Goal: Task Accomplishment & Management: Use online tool/utility

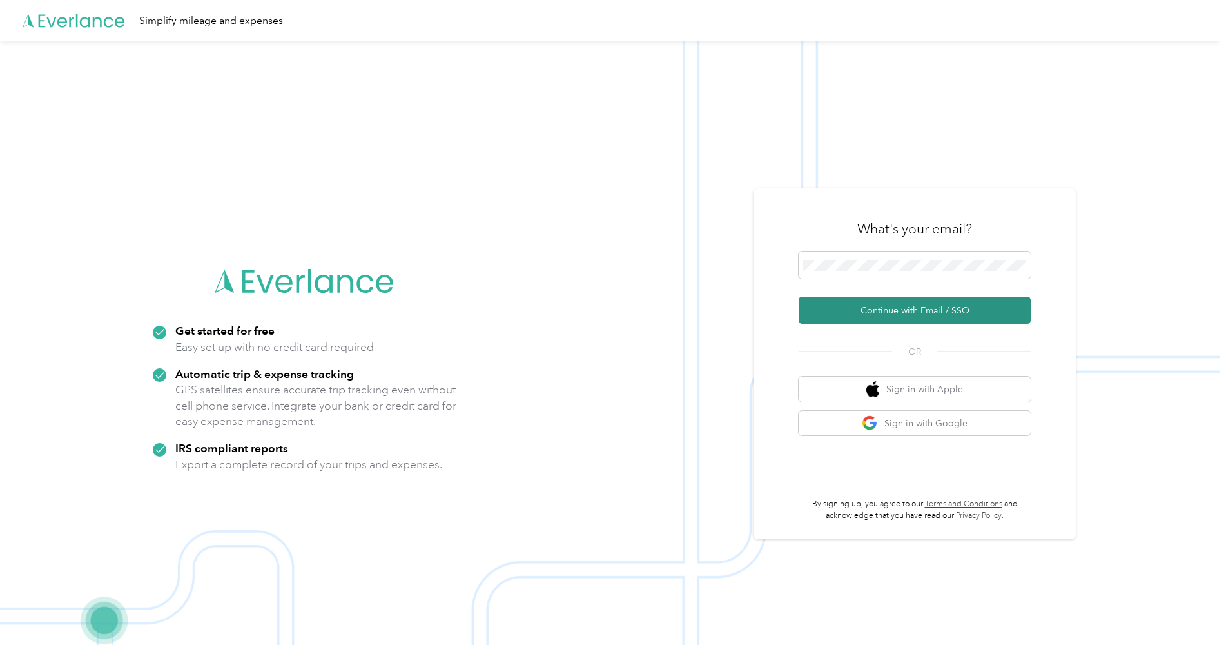
click at [906, 313] on button "Continue with Email / SSO" at bounding box center [915, 310] width 232 height 27
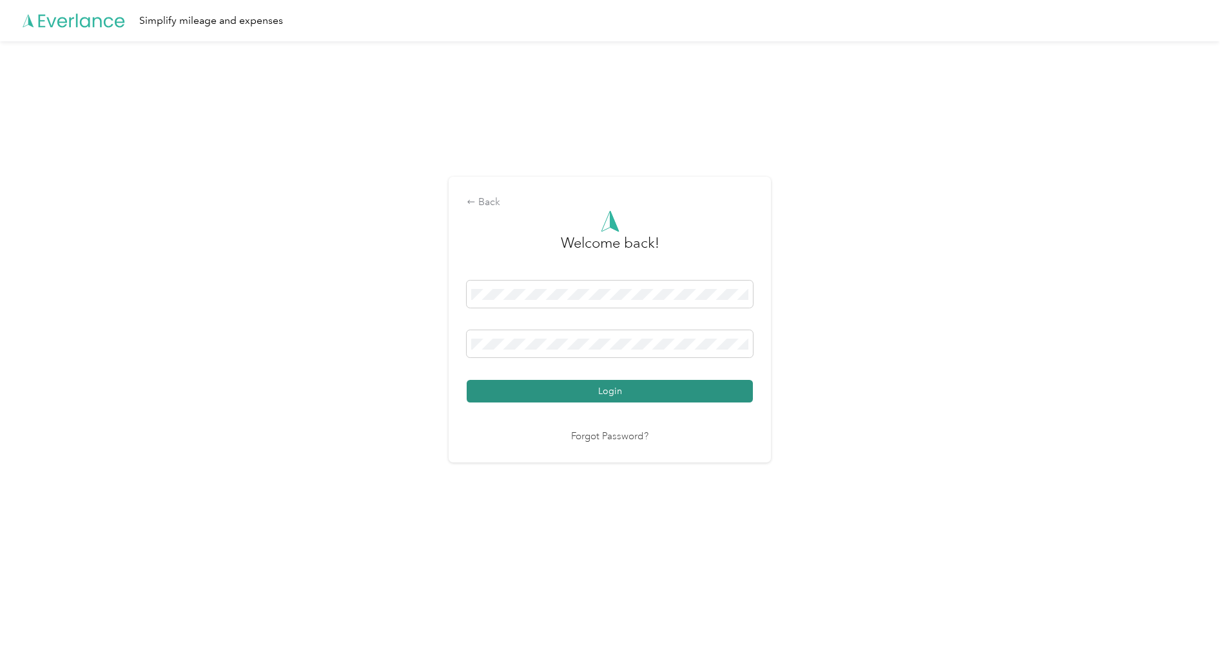
click at [511, 398] on button "Login" at bounding box center [610, 391] width 286 height 23
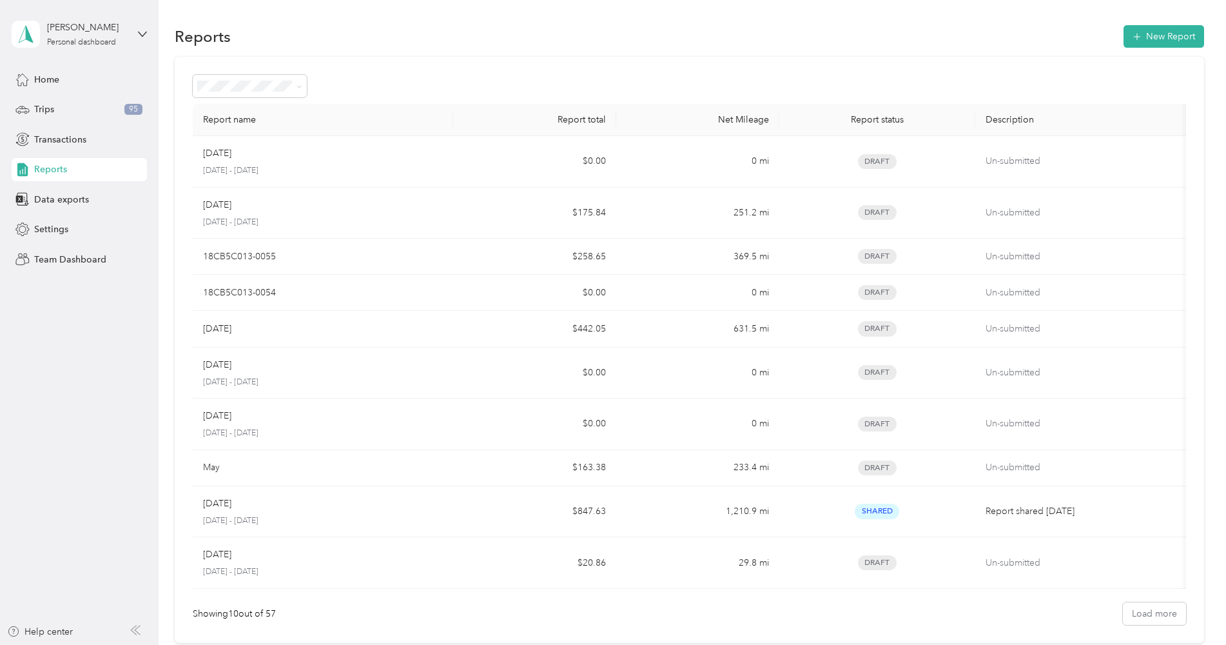
click at [65, 166] on span "Reports" at bounding box center [50, 169] width 33 height 14
click at [1142, 30] on button "New Report" at bounding box center [1163, 36] width 81 height 23
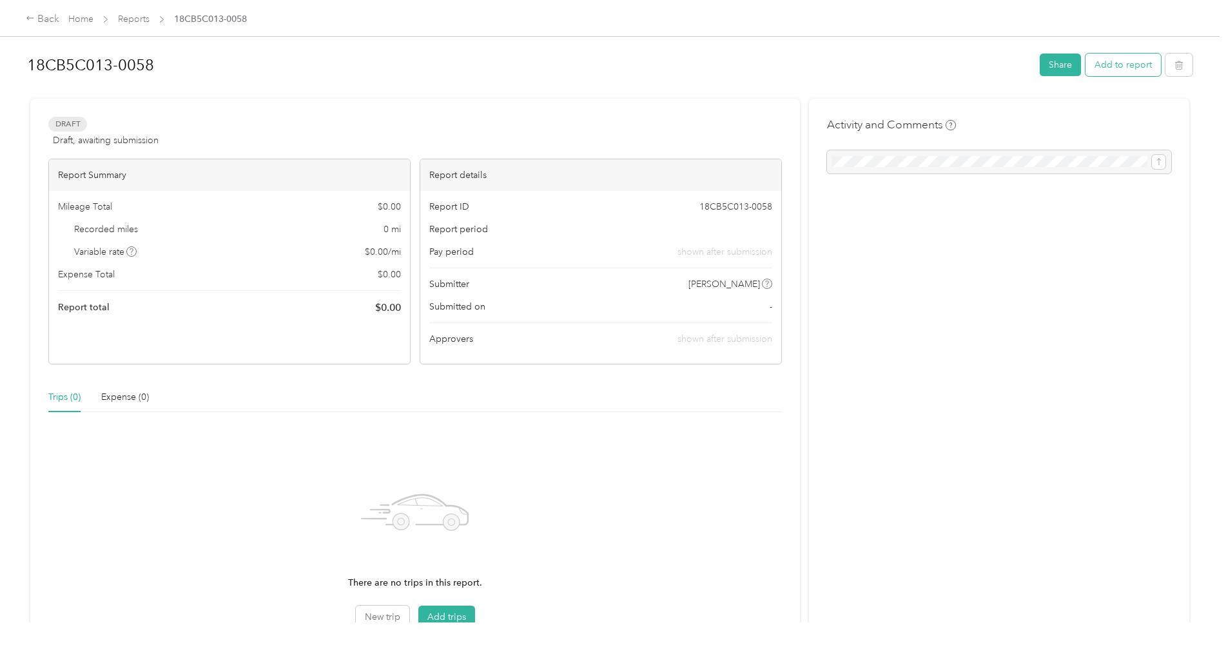
click at [1114, 68] on button "Add to report" at bounding box center [1122, 64] width 75 height 23
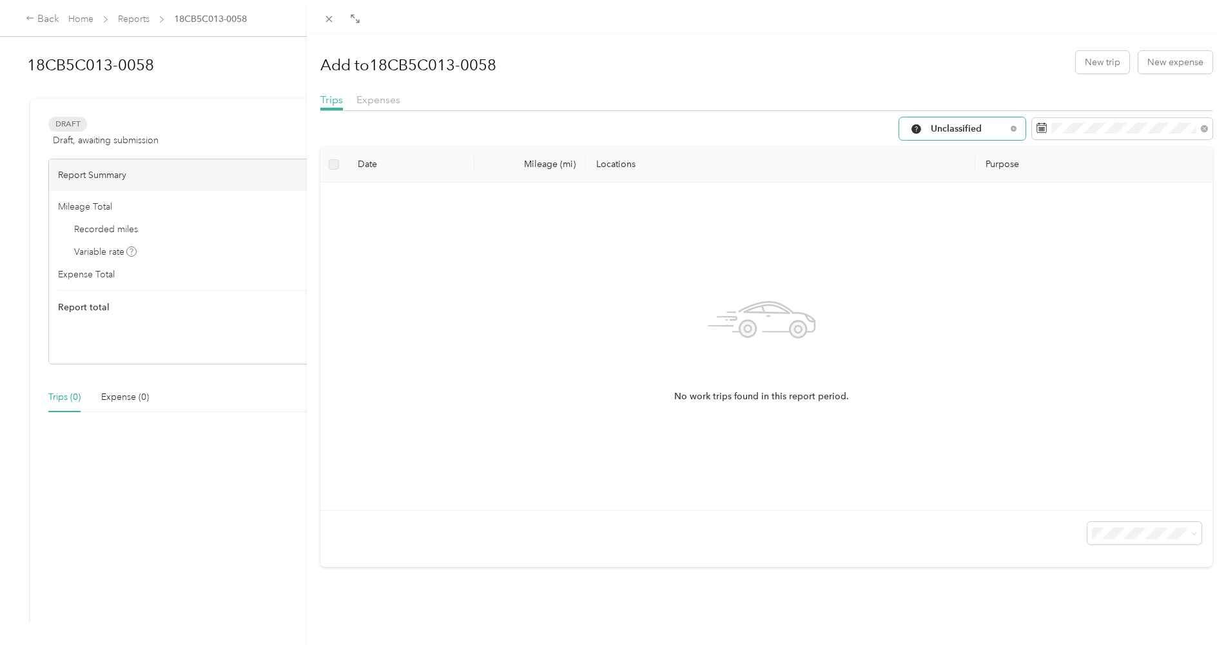
click at [984, 130] on span "Unclassified" at bounding box center [968, 128] width 75 height 9
click at [967, 196] on span "Work" at bounding box center [964, 198] width 86 height 14
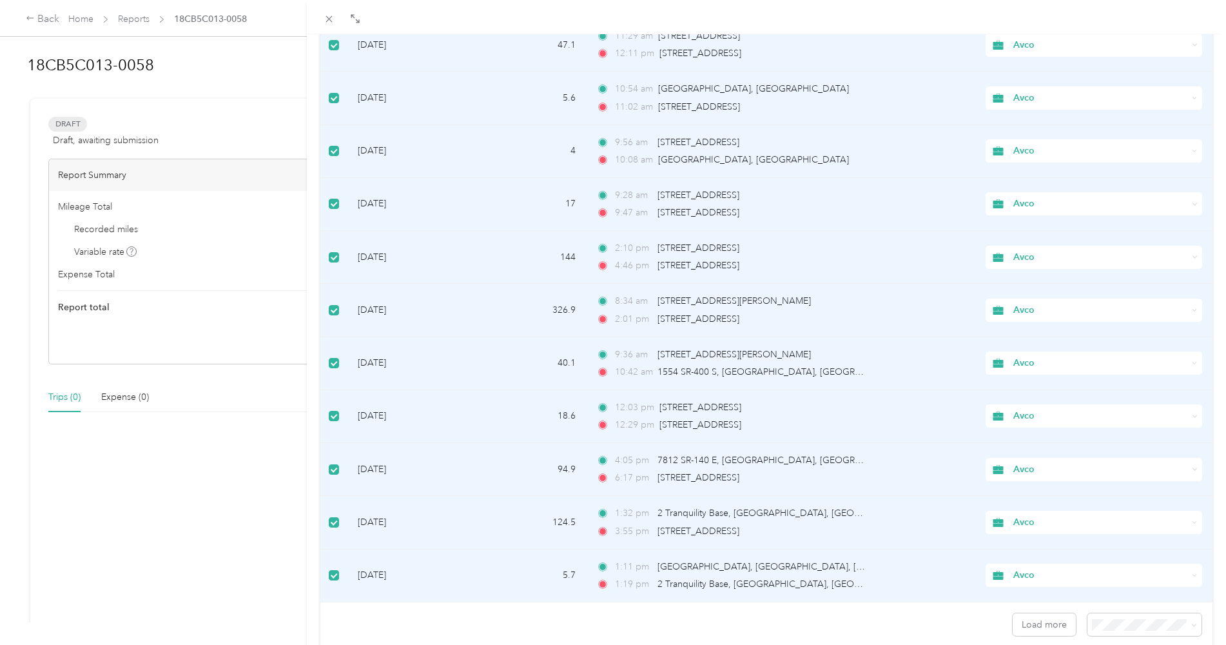
scroll to position [962, 0]
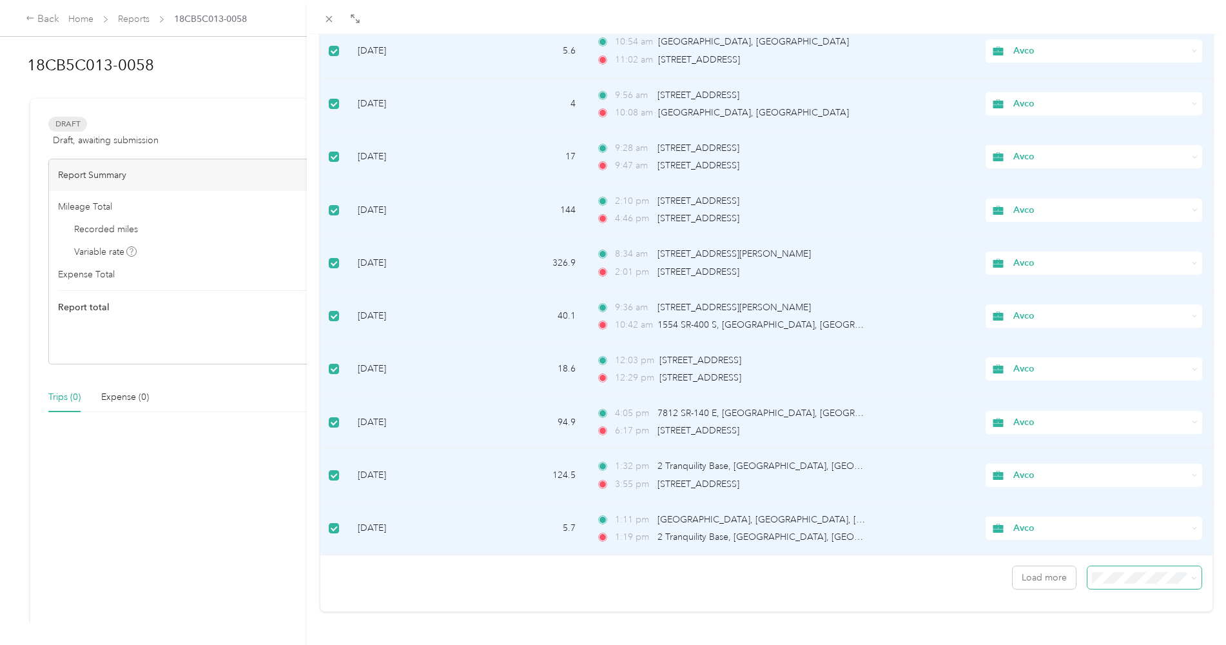
click at [1191, 575] on icon at bounding box center [1194, 578] width 6 height 6
click at [1152, 527] on li "50 per load" at bounding box center [1135, 518] width 114 height 23
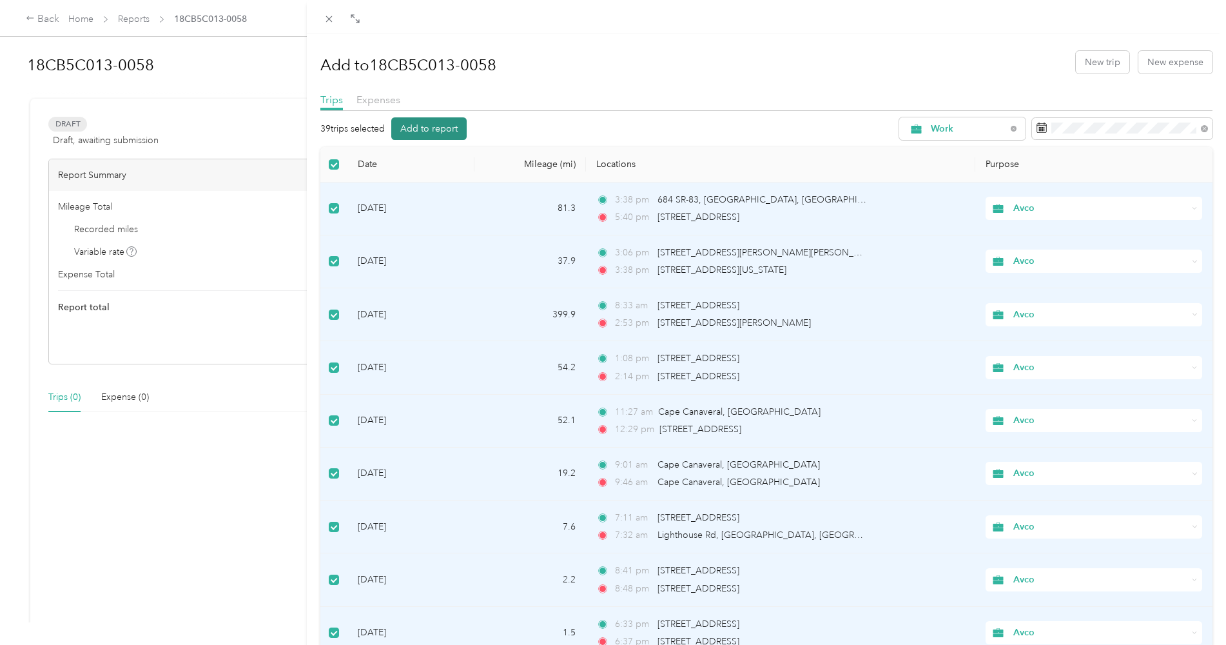
click at [452, 132] on button "Add to report" at bounding box center [428, 128] width 75 height 23
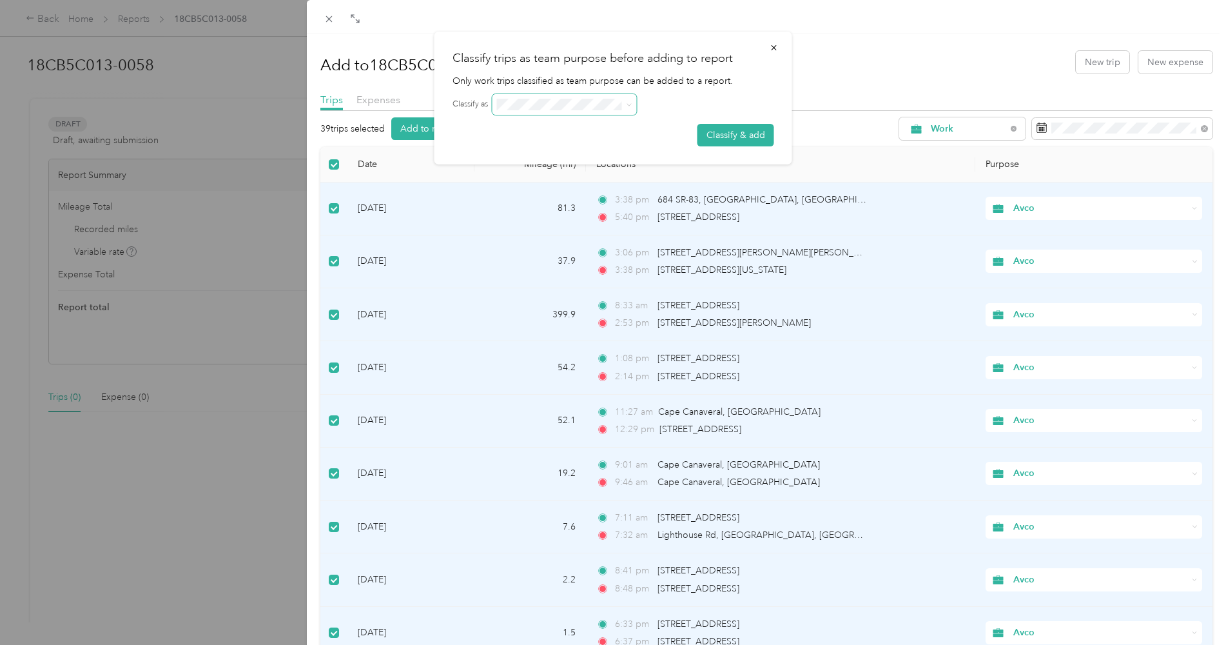
click at [626, 106] on span at bounding box center [627, 104] width 10 height 9
click at [630, 104] on icon at bounding box center [630, 105] width 6 height 6
click at [728, 133] on button "Classify & add" at bounding box center [735, 135] width 77 height 23
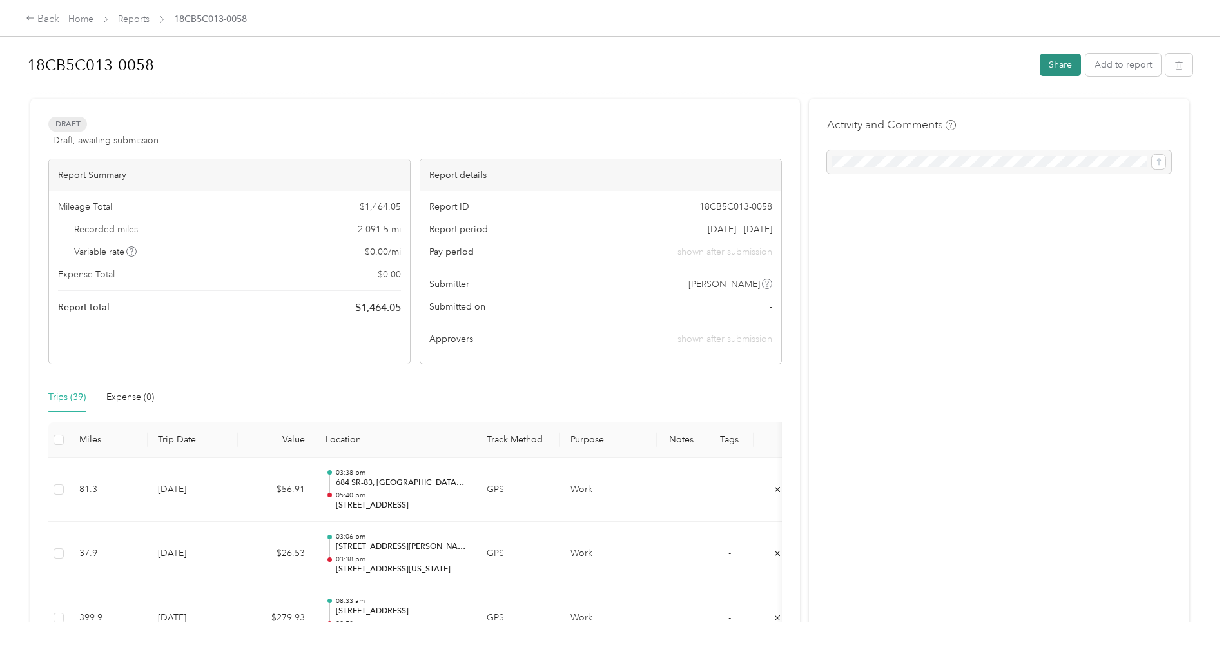
click at [1058, 64] on button "Share" at bounding box center [1060, 64] width 41 height 23
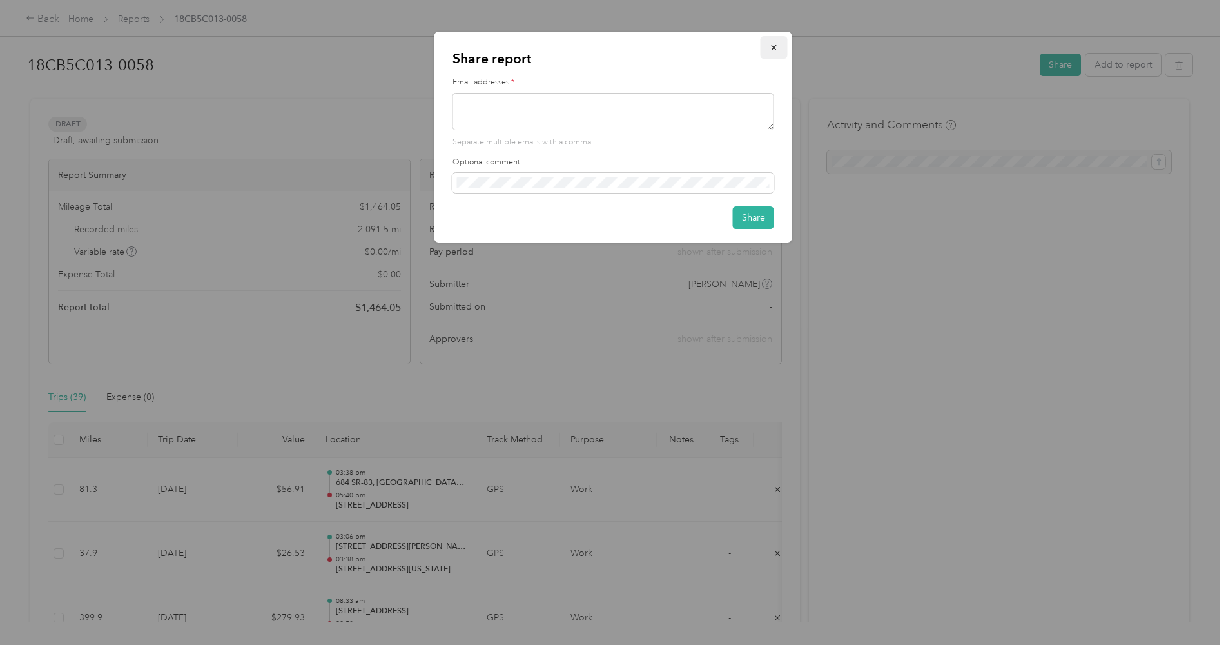
click at [773, 47] on icon "button" at bounding box center [773, 47] width 5 height 5
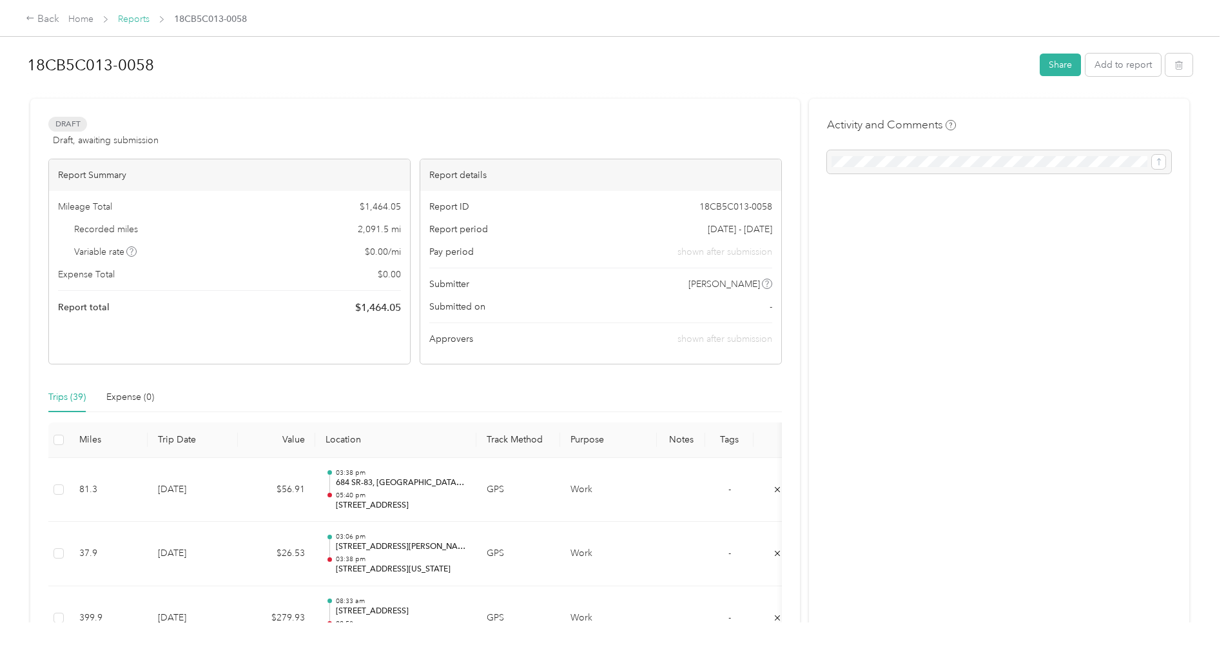
click at [138, 17] on link "Reports" at bounding box center [134, 19] width 32 height 11
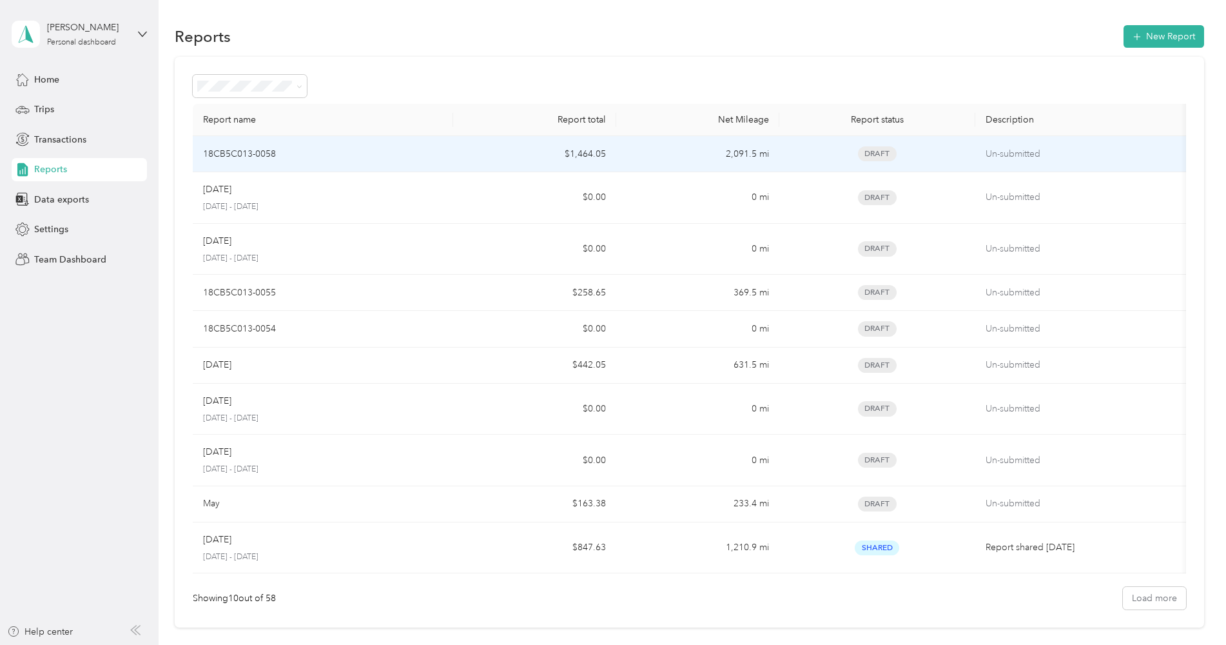
click at [391, 153] on div "18CB5C013-0058" at bounding box center [323, 154] width 240 height 14
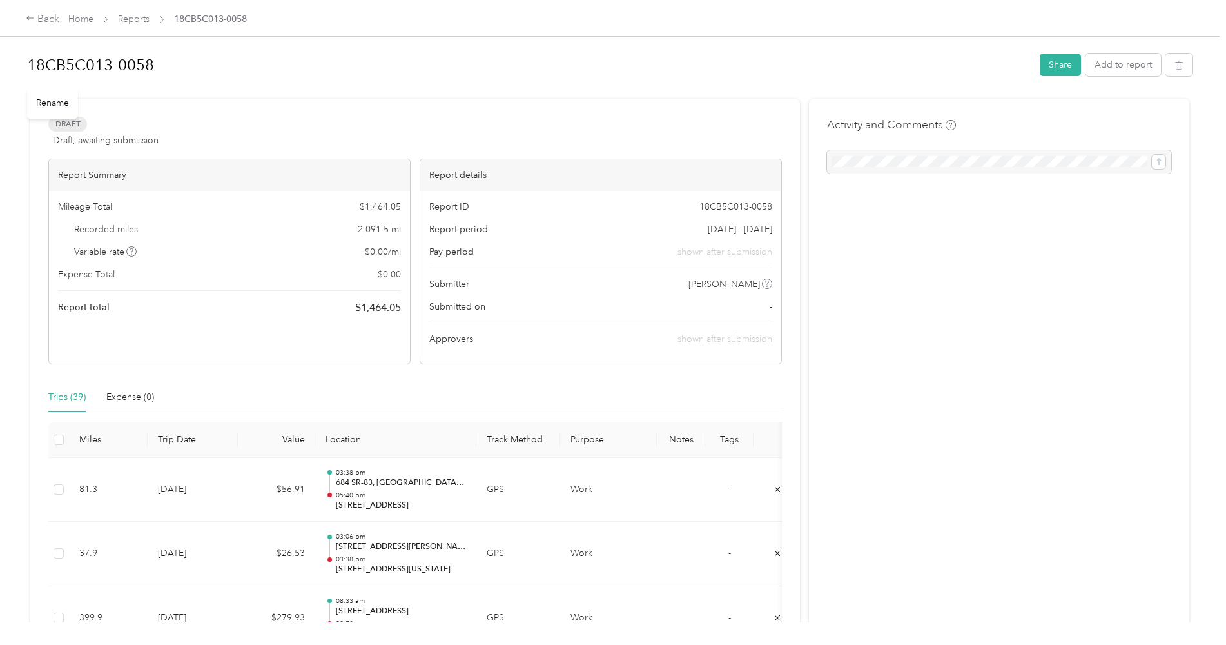
click at [57, 106] on div "Rename" at bounding box center [52, 103] width 51 height 32
click at [163, 55] on h1 "18CB5C013-0058" at bounding box center [529, 65] width 1004 height 31
click at [1056, 65] on button "Share" at bounding box center [1060, 66] width 41 height 23
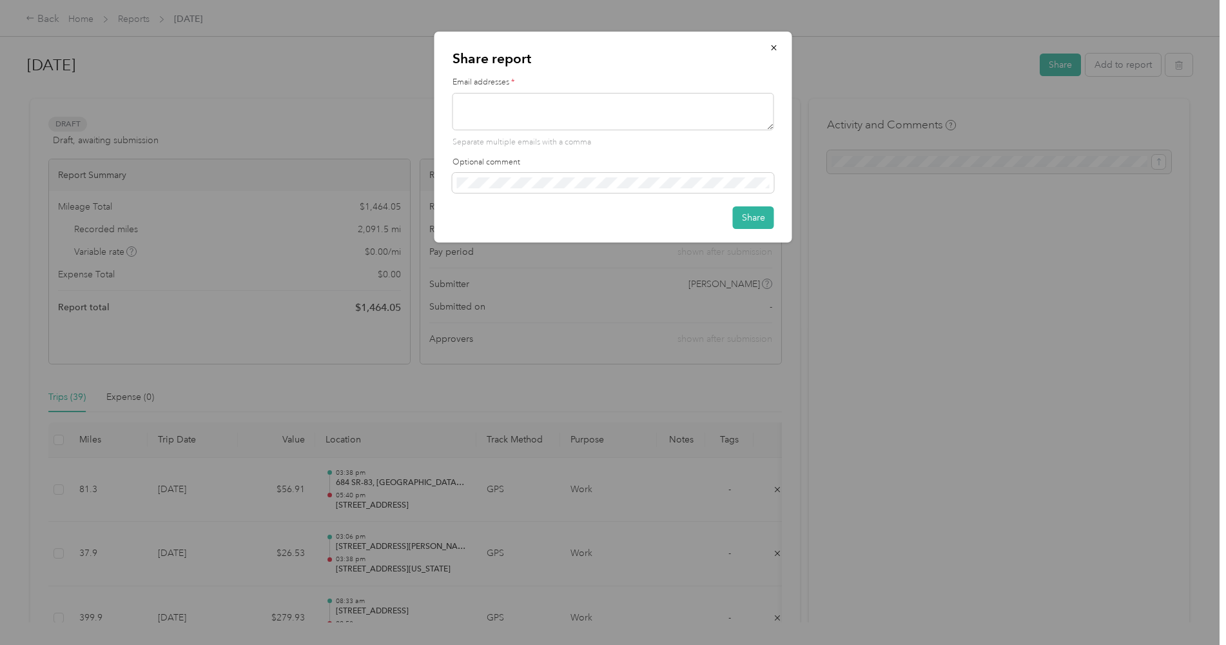
drag, startPoint x: 768, startPoint y: 62, endPoint x: 569, endPoint y: 17, distance: 204.2
click at [721, 46] on div "Share report Email addresses * Separate multiple emails with a comma Optional c…" at bounding box center [613, 137] width 358 height 211
click at [775, 48] on icon "button" at bounding box center [773, 47] width 5 height 5
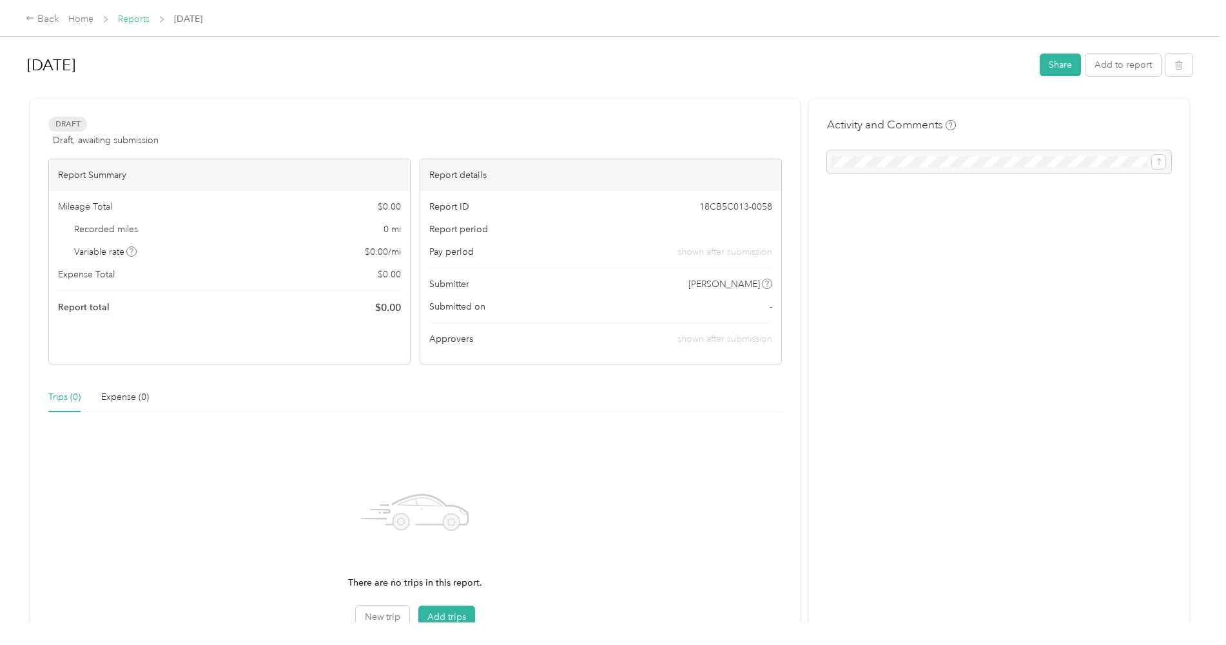
click at [130, 19] on link "Reports" at bounding box center [134, 19] width 32 height 11
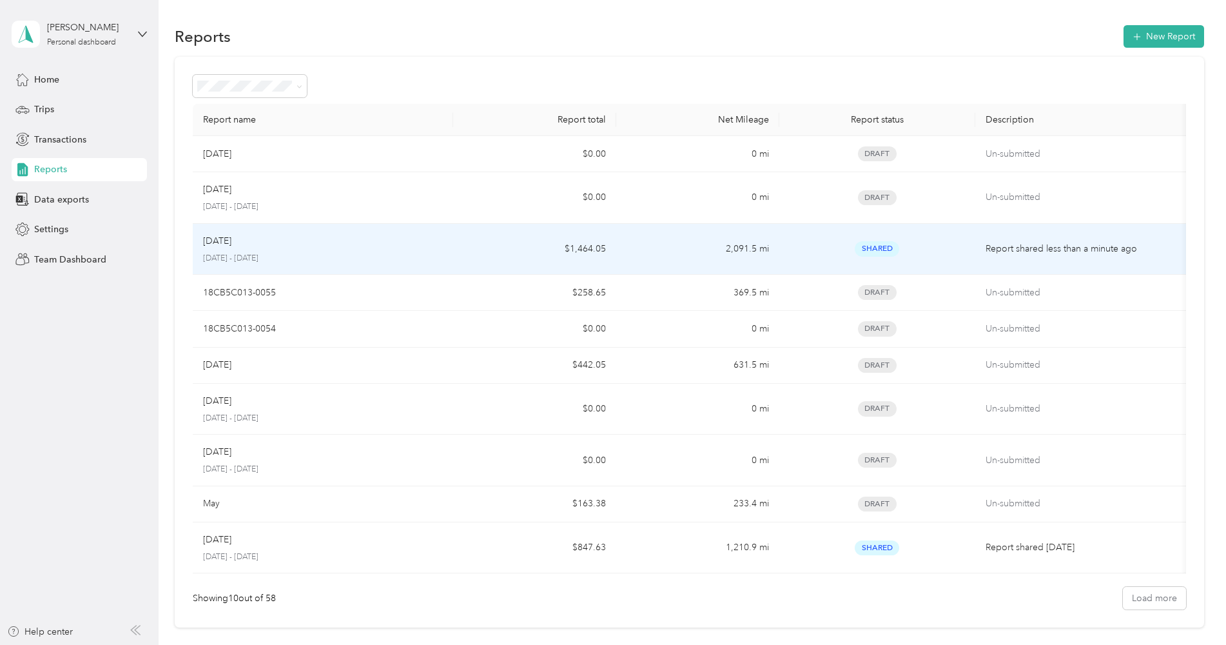
click at [336, 239] on div "[DATE]" at bounding box center [323, 241] width 240 height 14
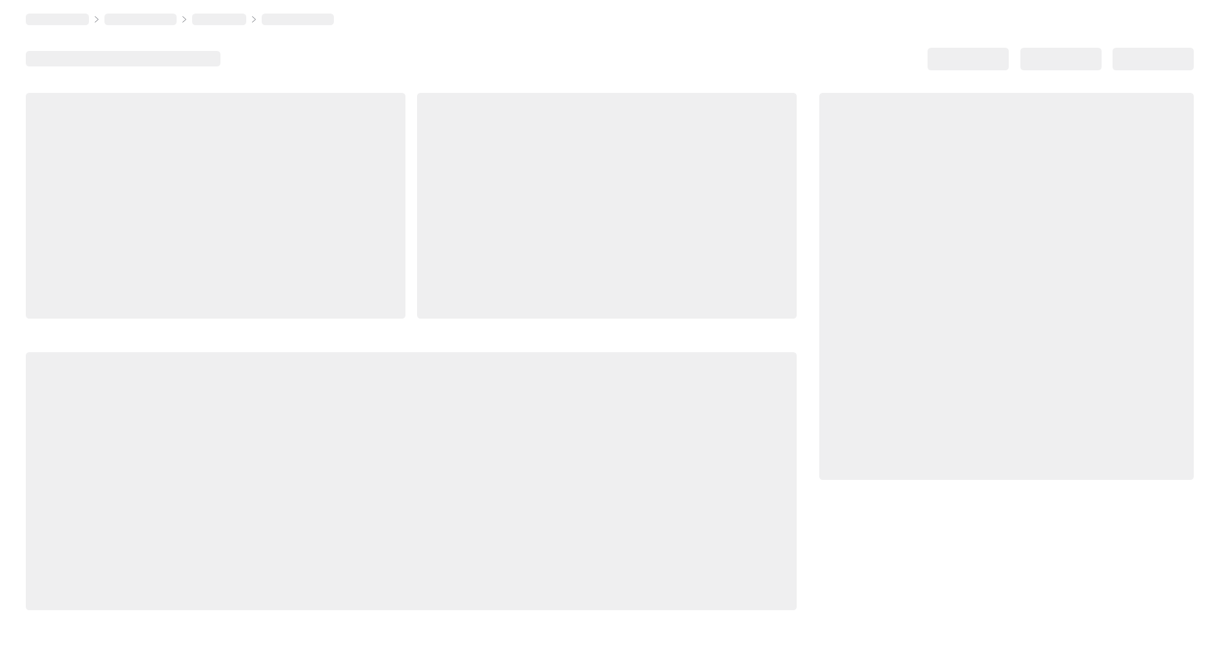
click at [336, 239] on div at bounding box center [216, 206] width 380 height 226
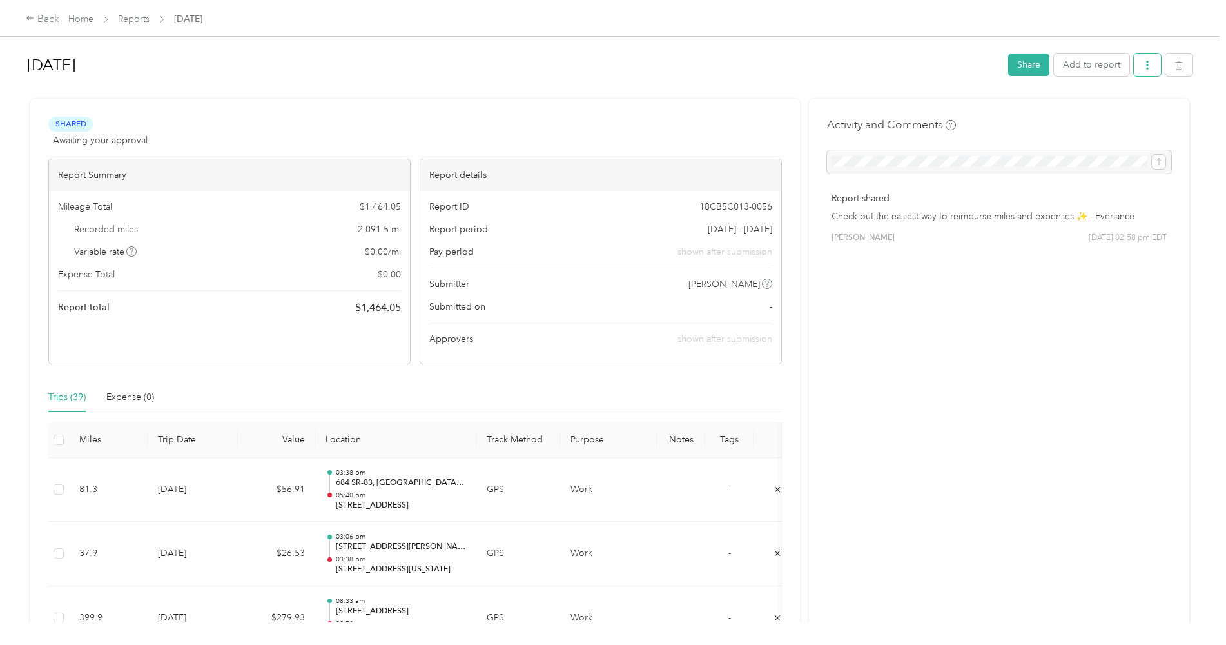
click at [1149, 66] on button "button" at bounding box center [1147, 64] width 27 height 23
click at [1205, 112] on div "Aug 2025 Share Add to report Shared Awaiting your approval View activity & comm…" at bounding box center [610, 311] width 1220 height 622
click at [82, 15] on link "Home" at bounding box center [80, 19] width 25 height 11
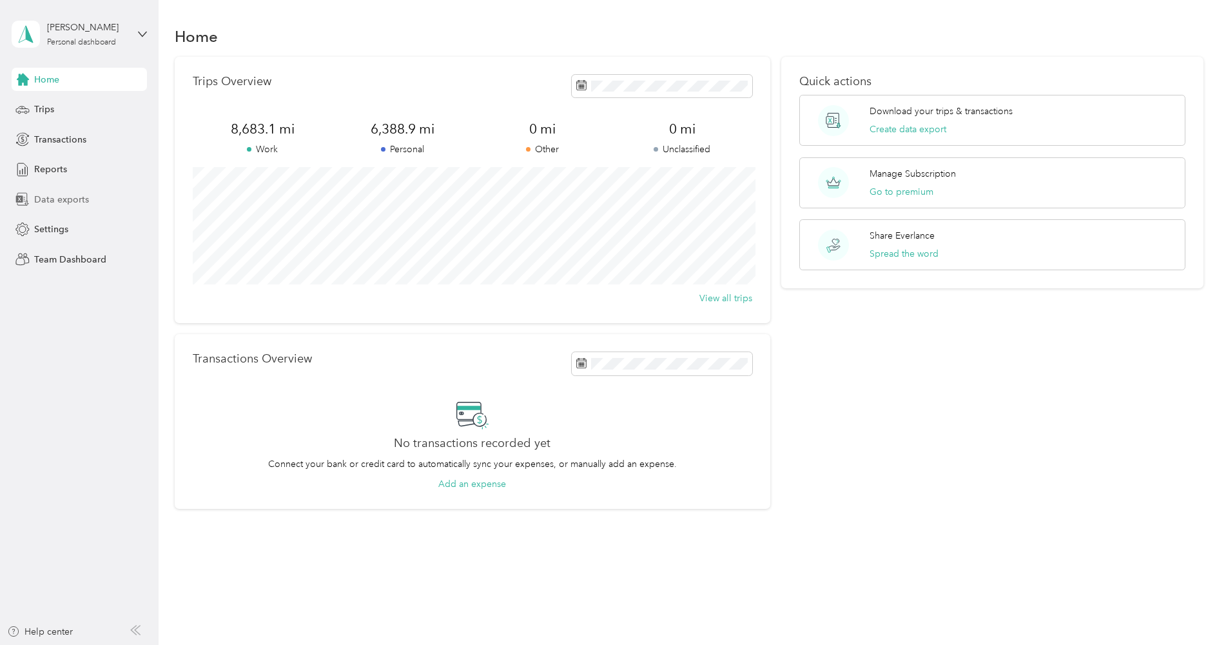
click at [77, 197] on span "Data exports" at bounding box center [61, 200] width 55 height 14
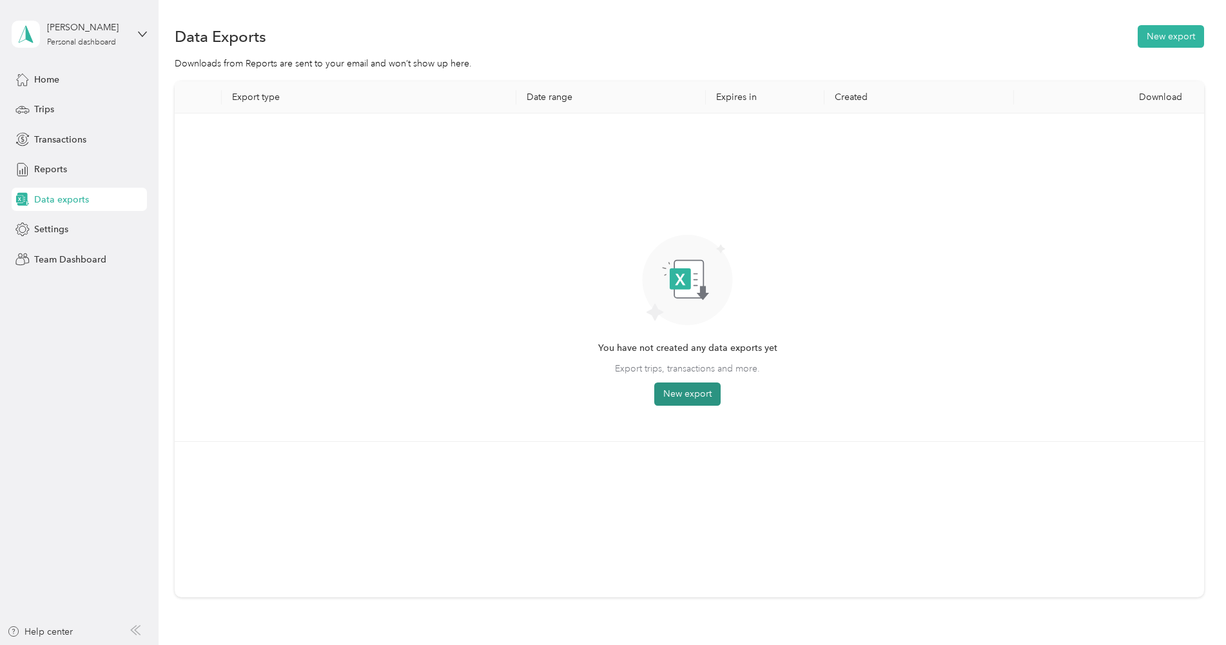
click at [686, 396] on button "New export" at bounding box center [687, 393] width 66 height 23
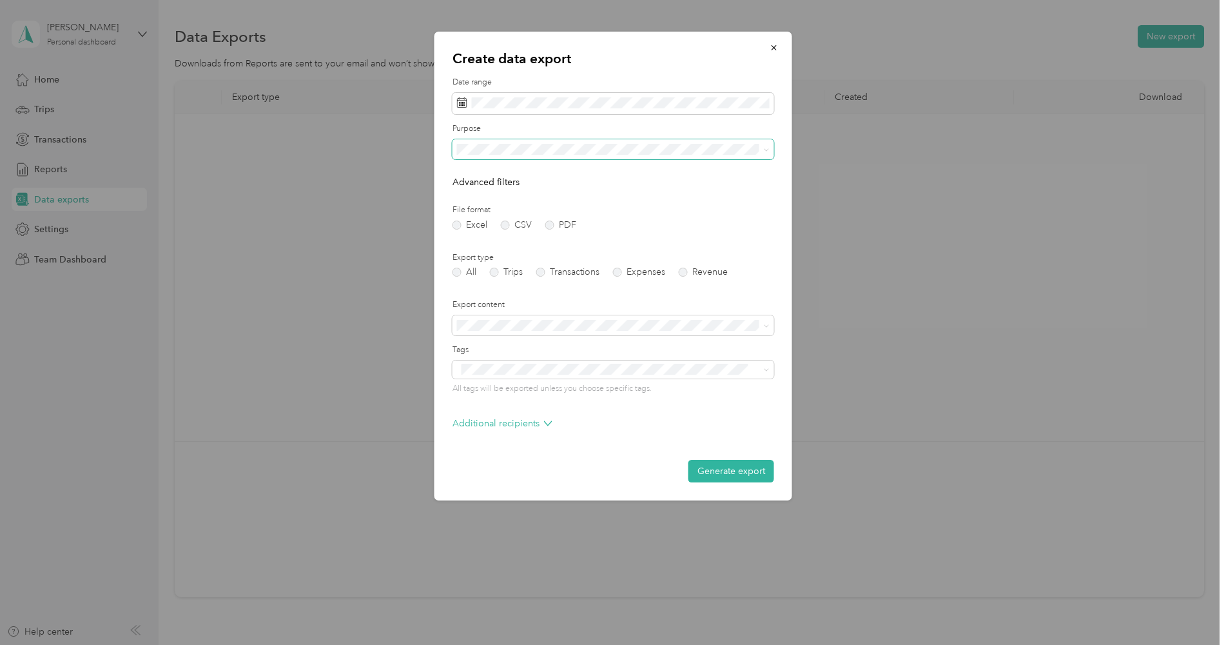
click at [770, 148] on span at bounding box center [613, 149] width 322 height 21
click at [764, 151] on icon at bounding box center [767, 150] width 6 height 6
click at [528, 243] on li "Avco" at bounding box center [613, 239] width 322 height 23
click at [555, 226] on label "PDF" at bounding box center [560, 224] width 31 height 9
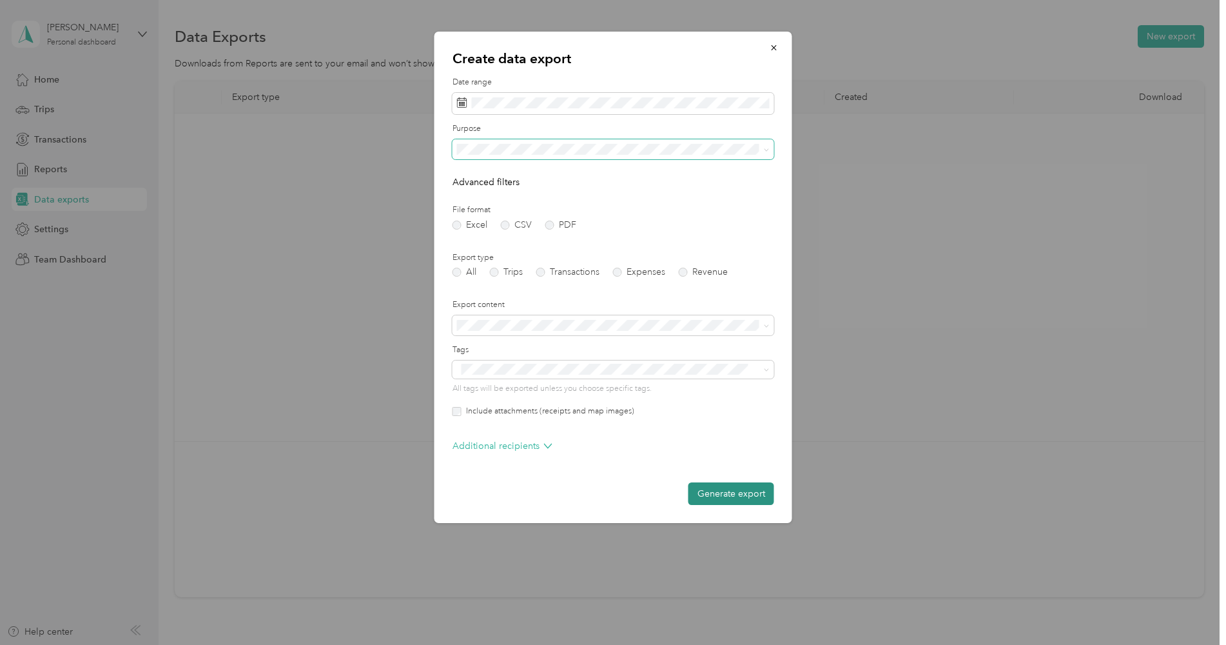
click at [736, 498] on button "Generate export" at bounding box center [731, 493] width 86 height 23
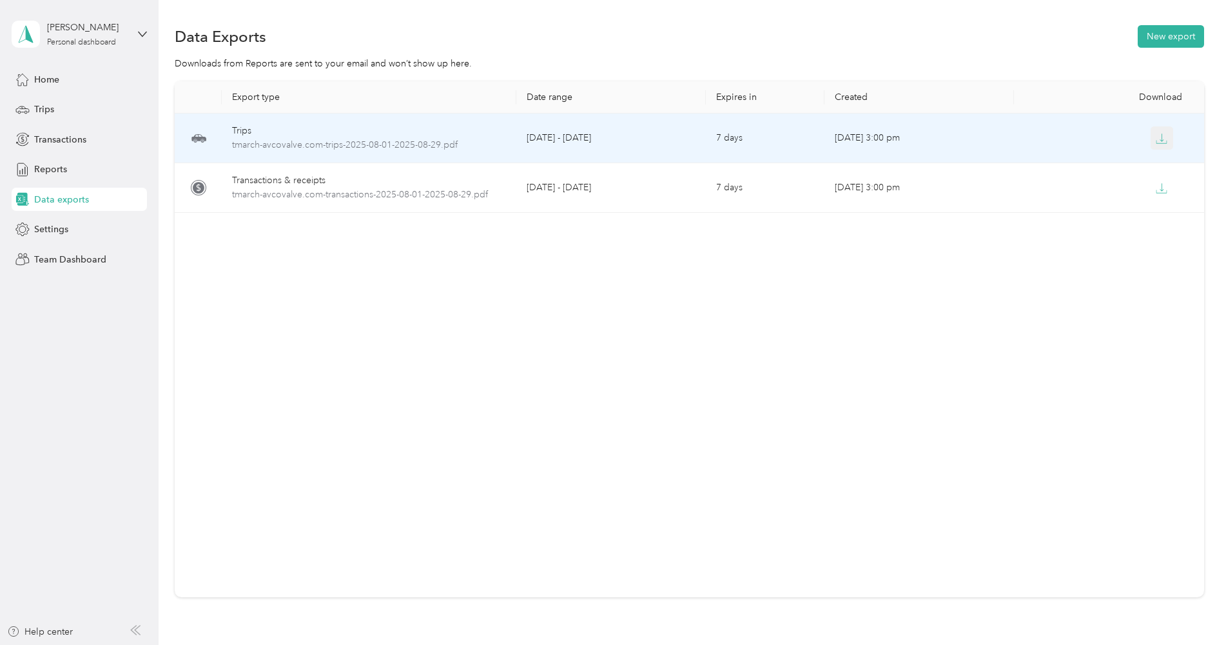
click at [1160, 137] on icon "button" at bounding box center [1162, 137] width 4 height 8
